Goal: Task Accomplishment & Management: Manage account settings

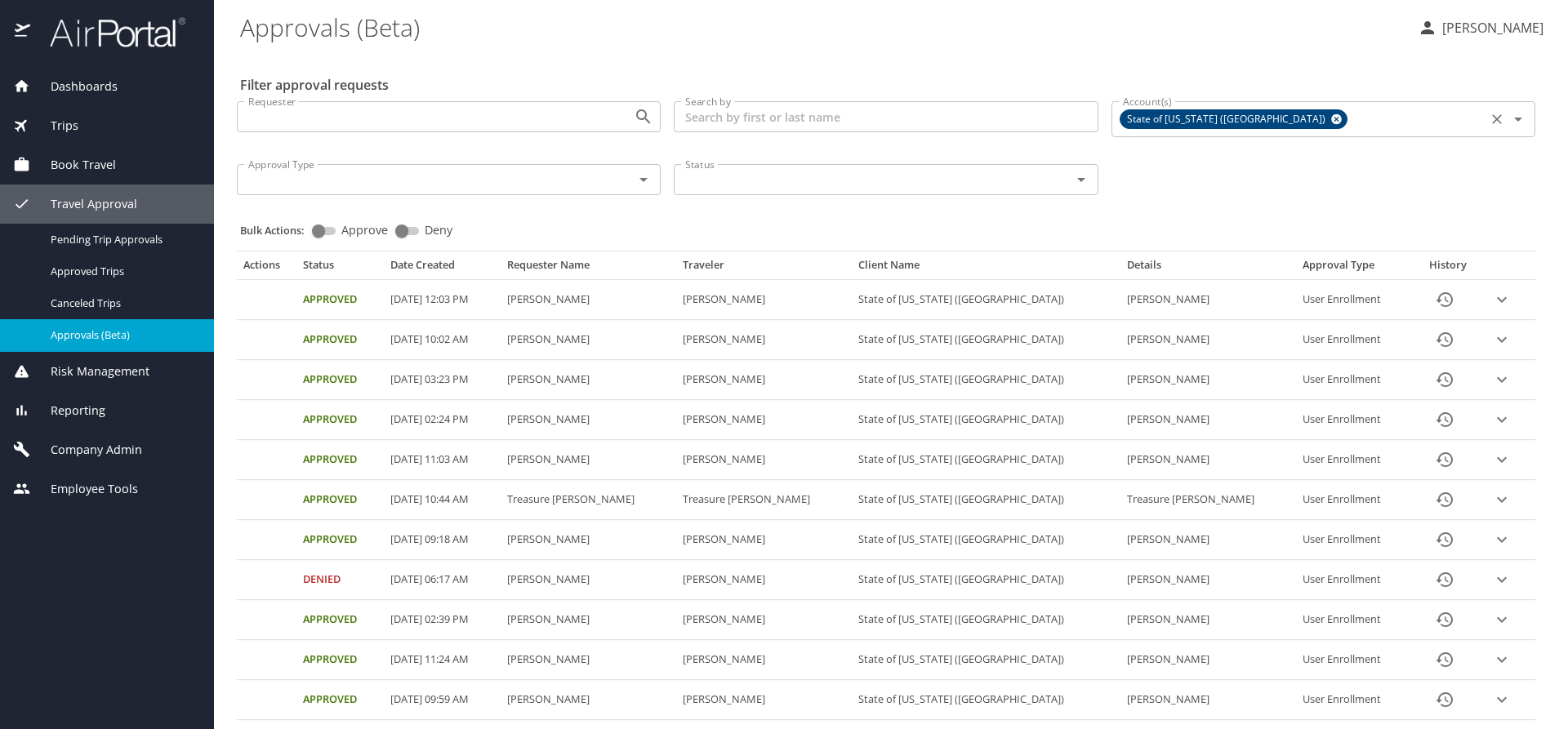
click at [1331, 119] on icon at bounding box center [1336, 119] width 12 height 18
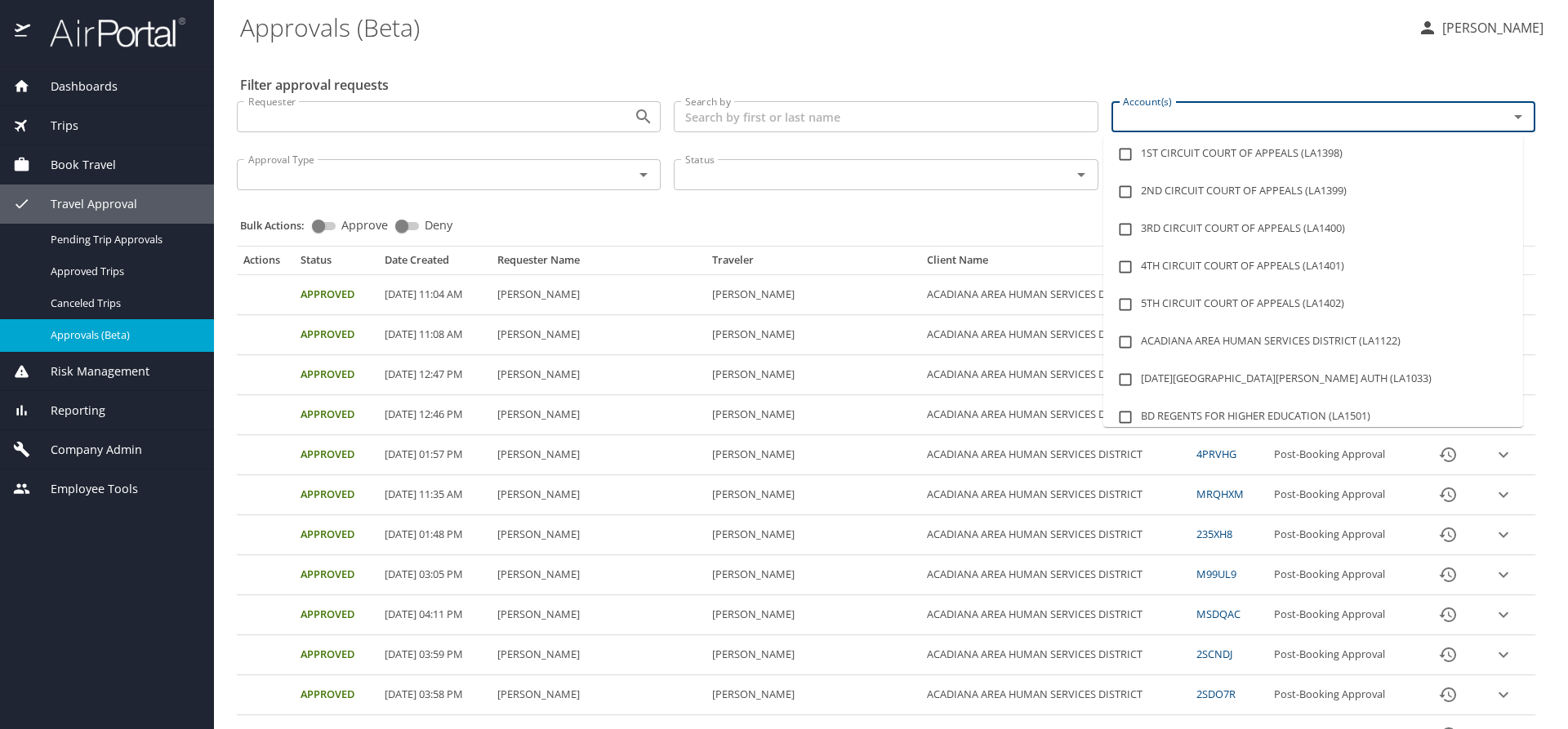
click at [1165, 124] on input "Account(s)" at bounding box center [1299, 117] width 366 height 21
type input "lsu"
click at [1270, 416] on li "LSU LSU HEALTH SCIENCES CTR SHREVEPORT (LA1481)" at bounding box center [1313, 417] width 420 height 38
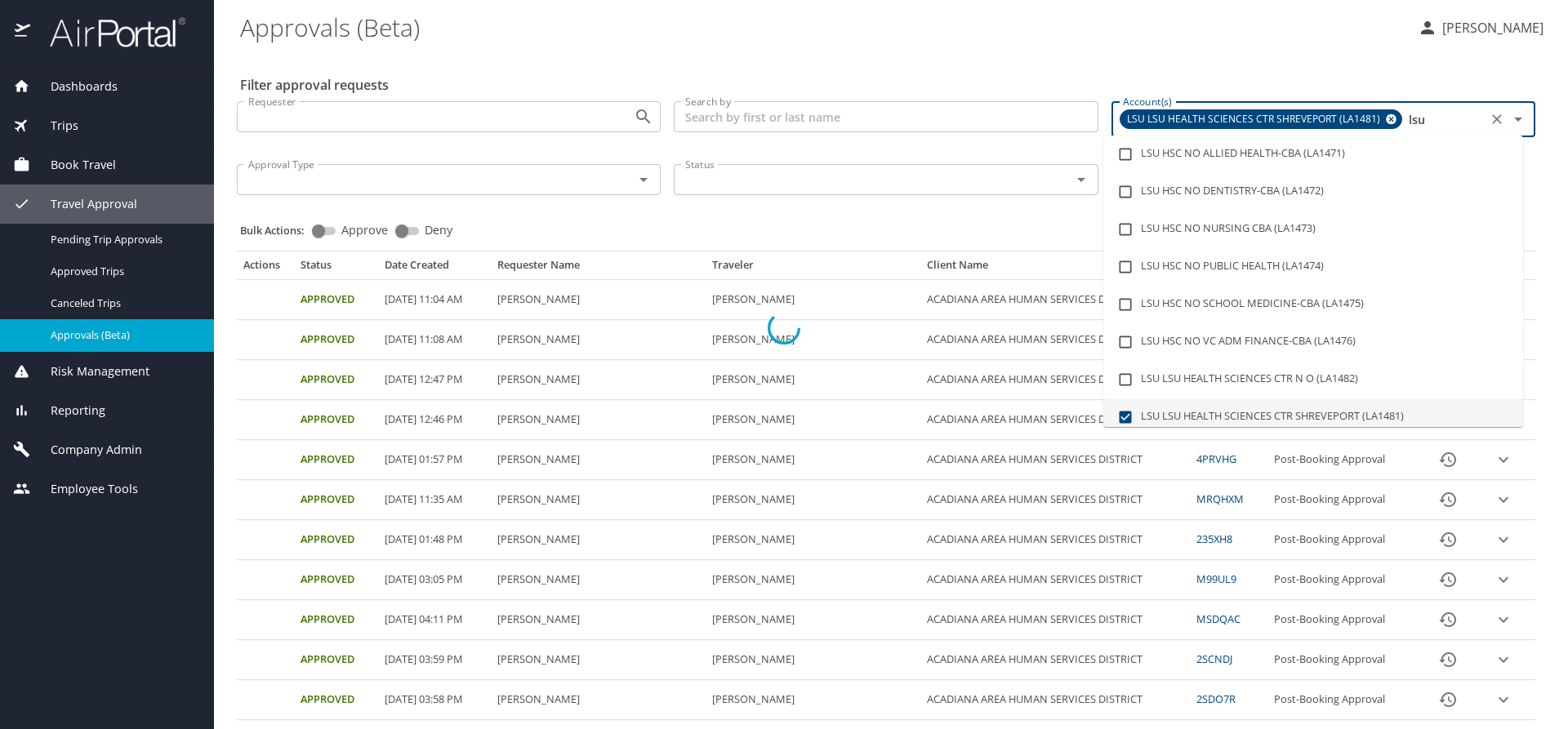
checkbox input "true"
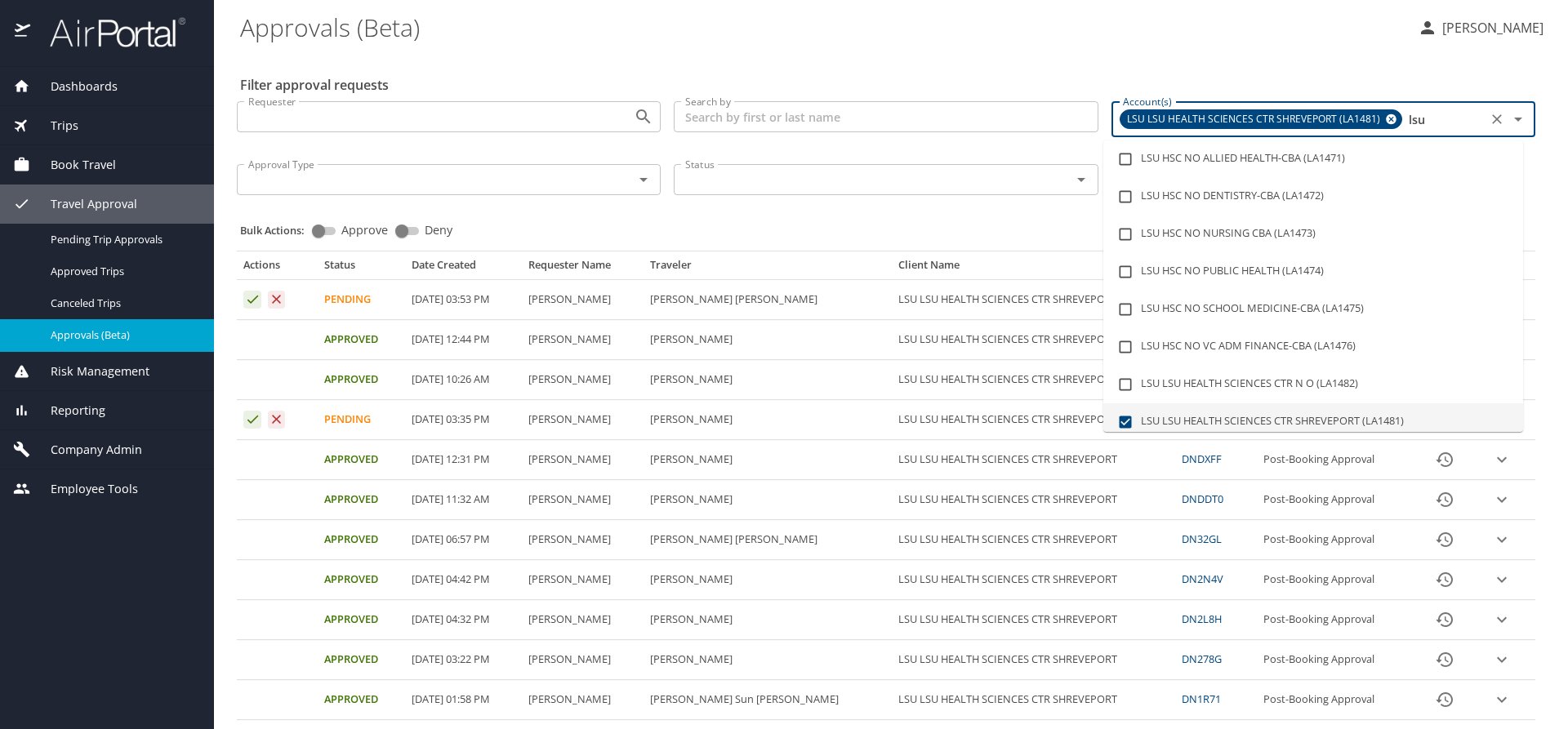
type input "lsu"
click at [899, 223] on div "Bulk Actions: Approve Deny" at bounding box center [890, 223] width 1302 height 36
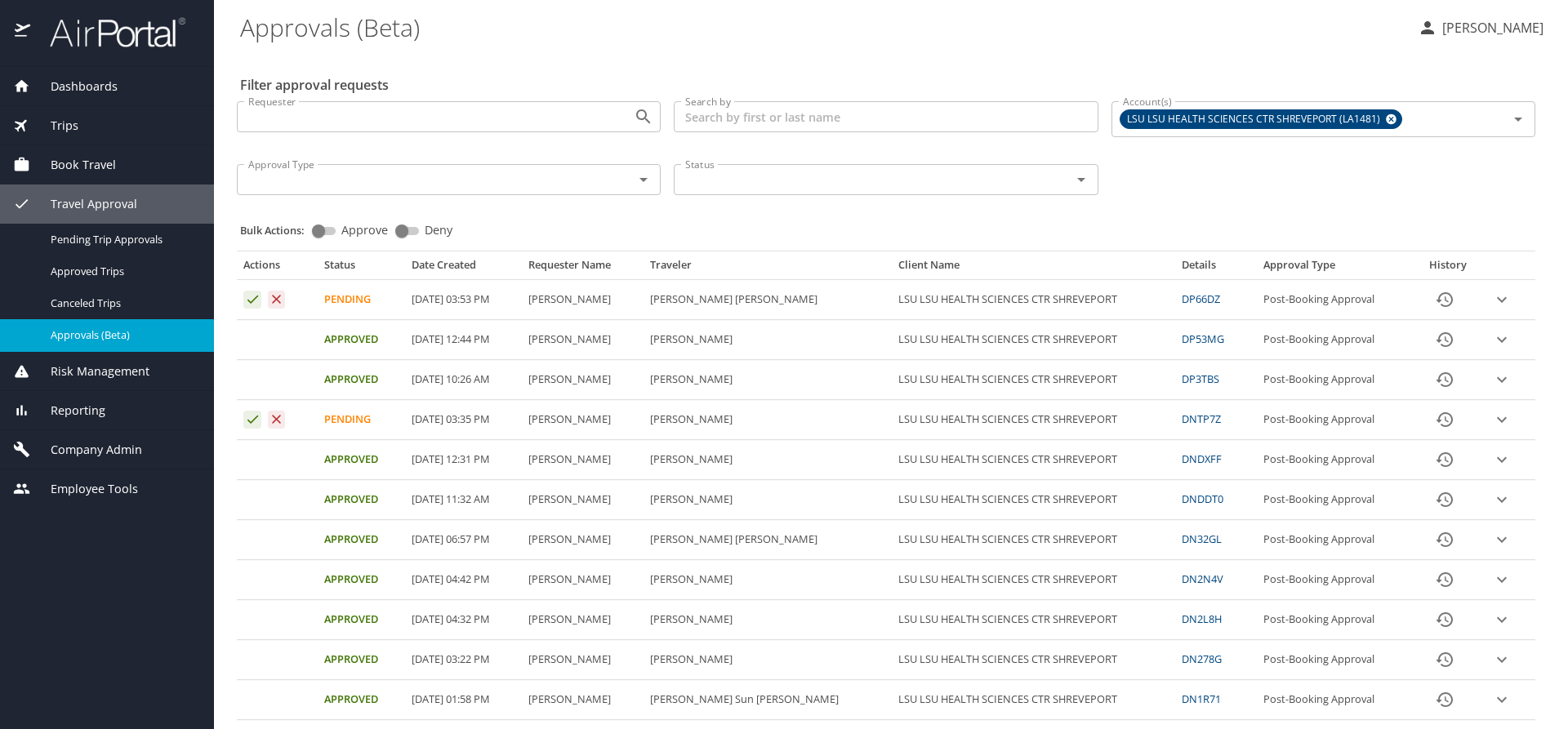
click at [1492, 295] on icon "expand row" at bounding box center [1502, 299] width 20 height 20
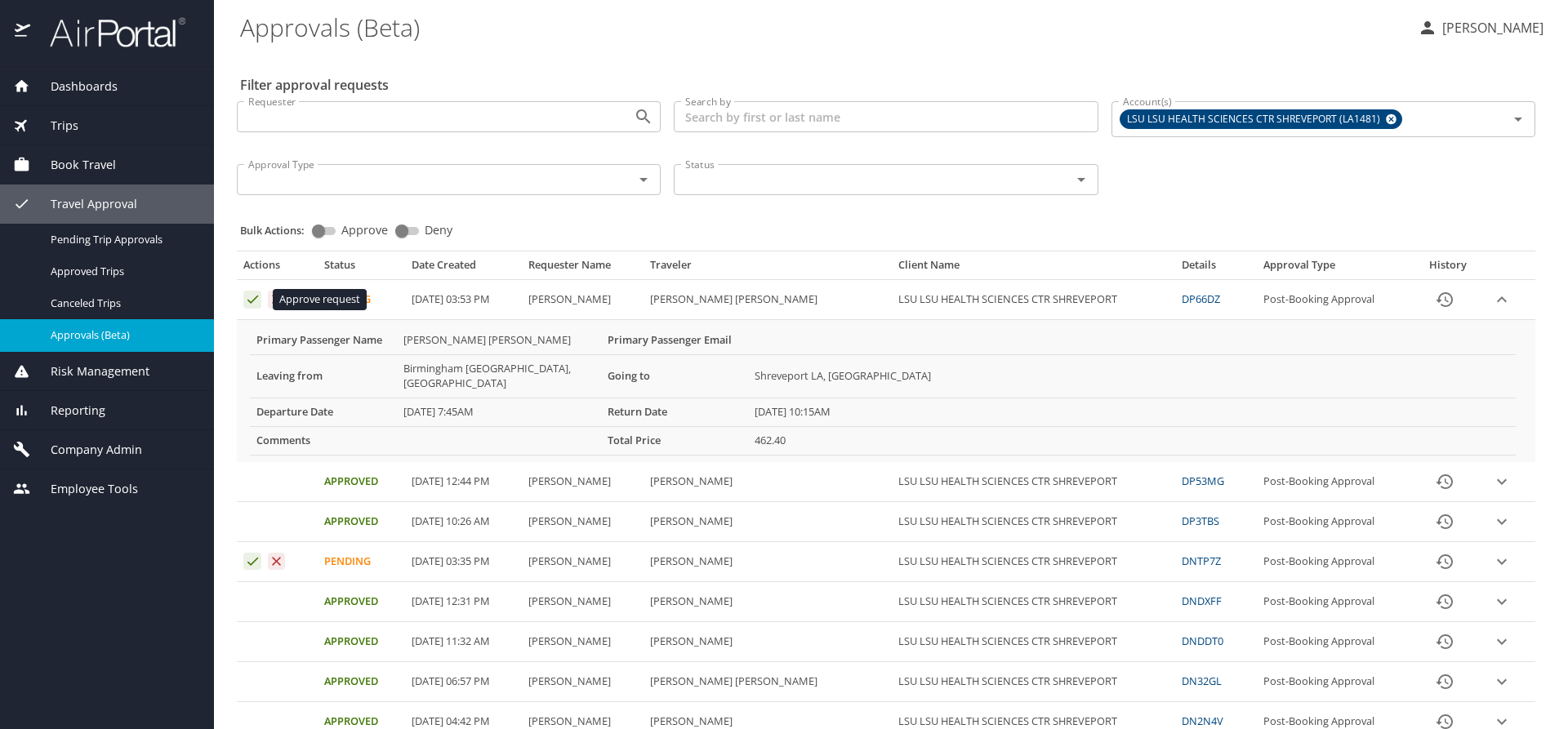
click at [251, 299] on icon "Approval table" at bounding box center [252, 299] width 16 height 16
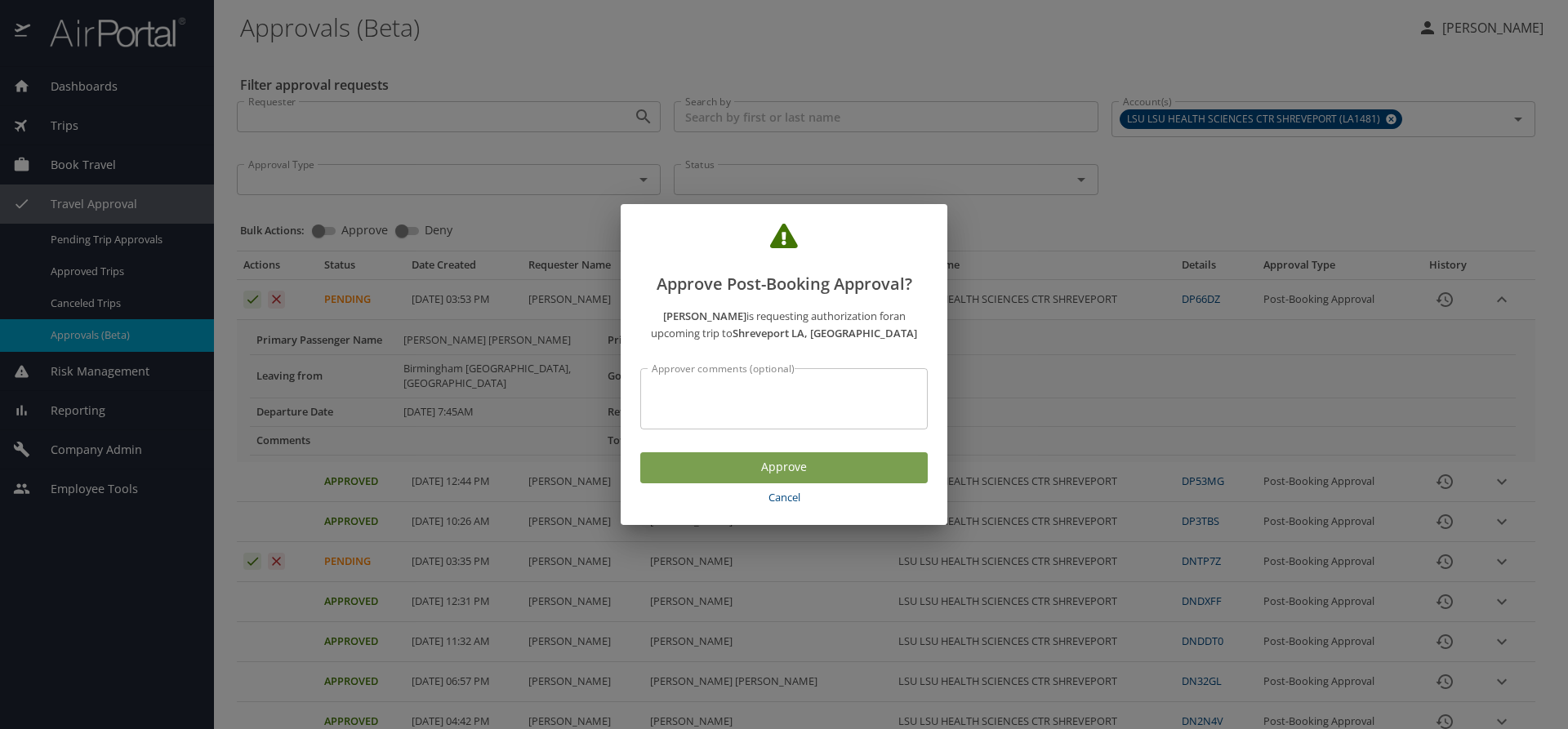
click at [693, 466] on span "Approve" at bounding box center [783, 467] width 261 height 20
